Goal: Check status: Check status

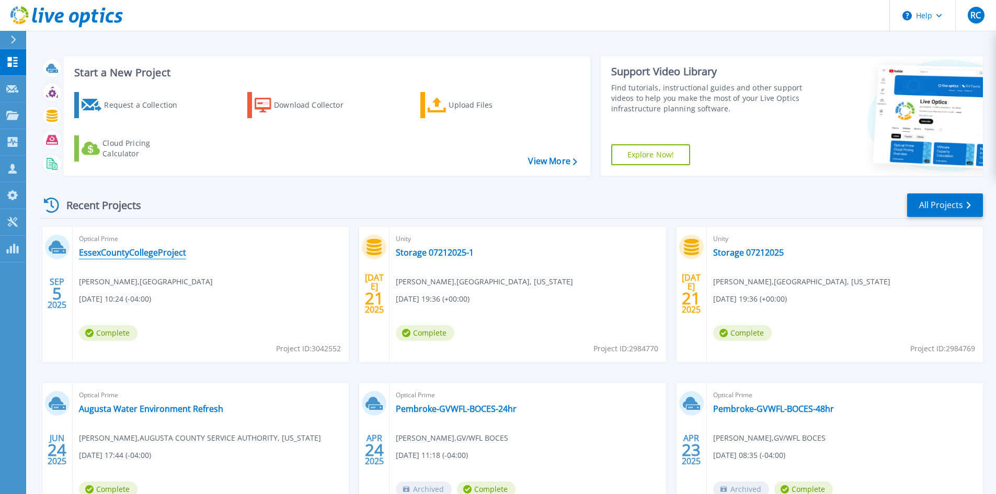
click at [130, 254] on link "EssexCountyCollegeProject" at bounding box center [132, 252] width 107 height 10
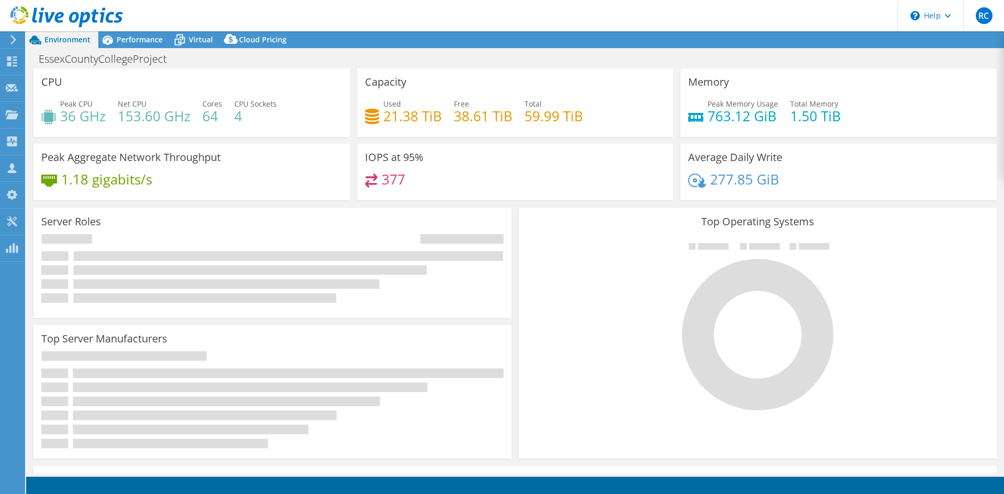
select select "USD"
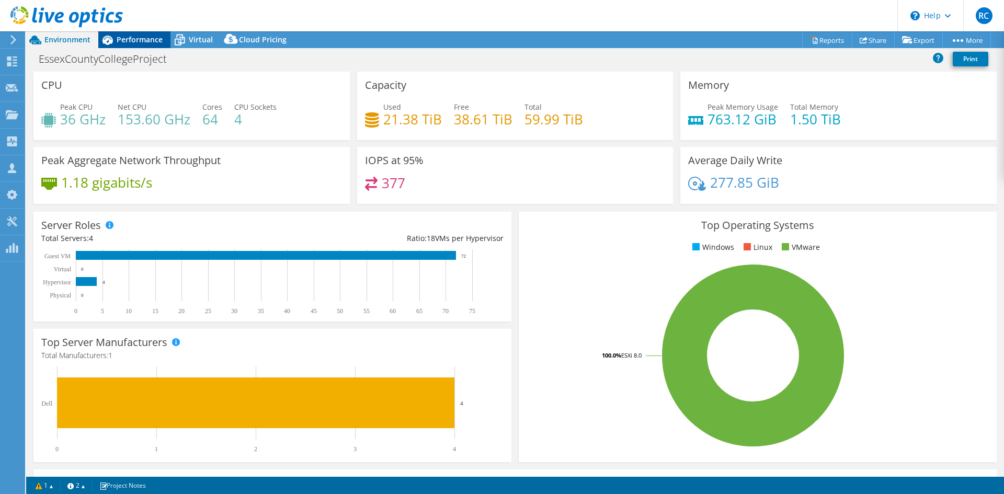
click at [128, 39] on span "Performance" at bounding box center [140, 40] width 46 height 10
